Goal: Communication & Community: Ask a question

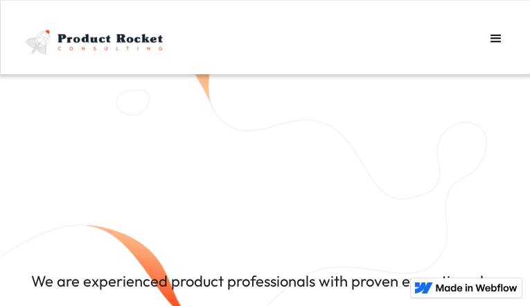
type input "RvxgHiByrERJL"
type input "ahunuvapal999@gmail.com"
type input "zYOGPeFLDhuDNCN"
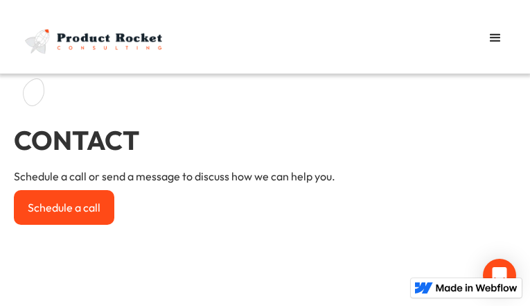
type input "NVgOjDpXyHtBv"
type input "ahunuvapal999@gmail.com"
